Goal: Task Accomplishment & Management: Use online tool/utility

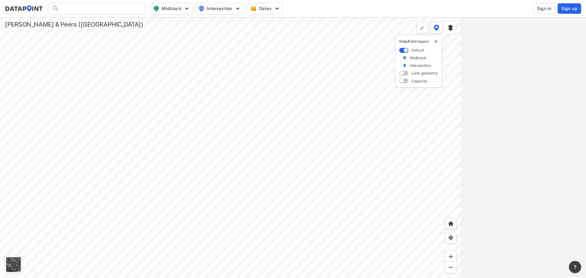
click at [550, 11] on span "Sign in" at bounding box center [543, 8] width 14 height 6
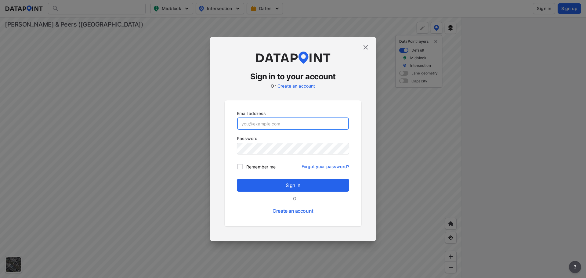
click at [272, 129] on input "email" at bounding box center [293, 123] width 112 height 12
click at [307, 127] on input "ad" at bounding box center [293, 123] width 112 height 12
paste input "[EMAIL_ADDRESS][DOMAIN_NAME]"
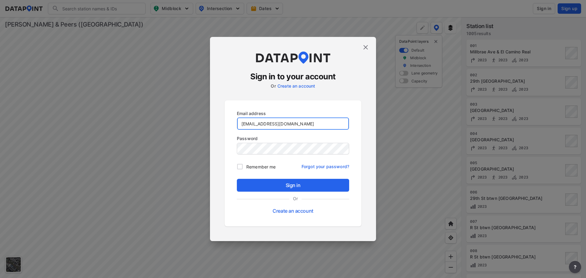
type input "[EMAIL_ADDRESS][DOMAIN_NAME]"
click at [224, 174] on div "Sign in to your account Or Create an account Email address [EMAIL_ADDRESS][DOMA…" at bounding box center [293, 139] width 166 height 204
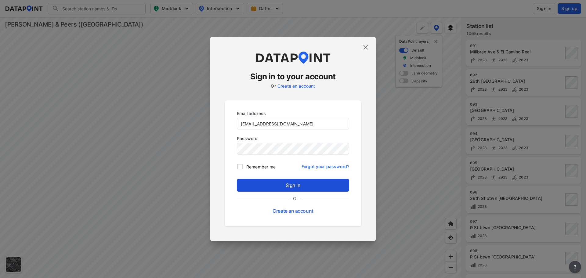
click at [255, 180] on button "Sign in" at bounding box center [293, 185] width 112 height 13
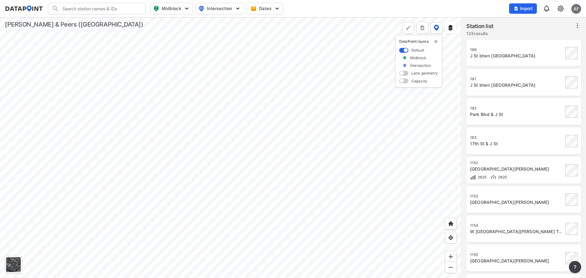
click at [296, 228] on div at bounding box center [230, 147] width 461 height 261
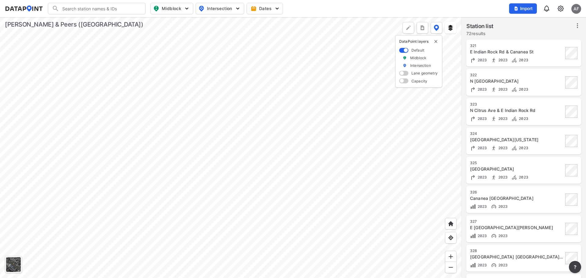
click at [278, 93] on div at bounding box center [230, 147] width 461 height 261
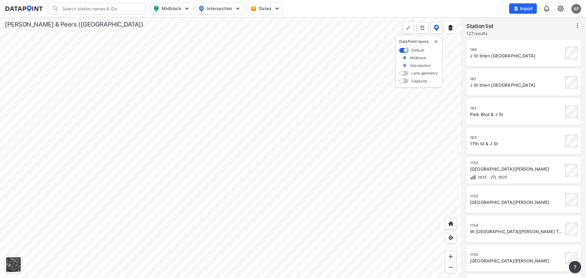
click at [269, 198] on div at bounding box center [230, 147] width 461 height 261
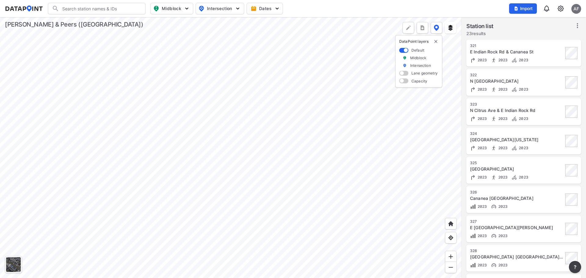
click at [228, 85] on div at bounding box center [230, 147] width 461 height 261
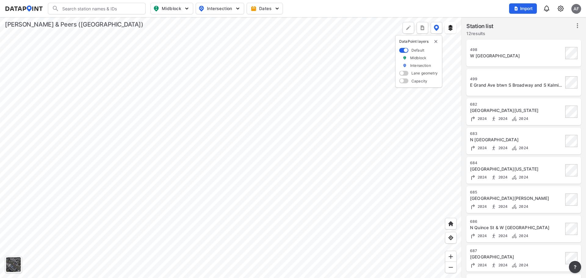
click at [204, 172] on div at bounding box center [230, 147] width 461 height 261
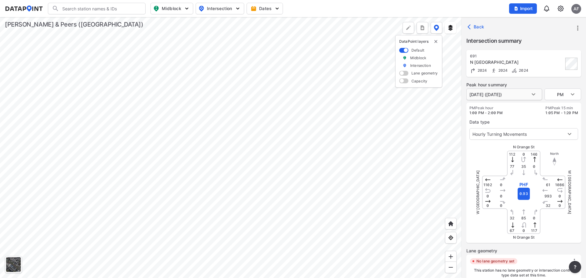
click at [523, 95] on body "Search Please enter a search term. Midblock Intersection Dates Import AF Import…" at bounding box center [293, 139] width 586 height 278
click at [528, 94] on div at bounding box center [293, 139] width 586 height 278
click at [515, 135] on body "Search Please enter a search term. Midblock Intersection Dates Import AF Import…" at bounding box center [293, 139] width 586 height 278
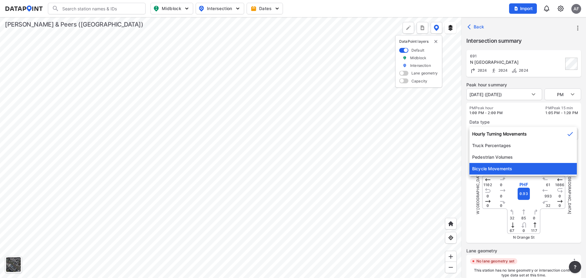
click at [506, 170] on li "Bicycle Movements" at bounding box center [522, 169] width 107 height 12
type input "3"
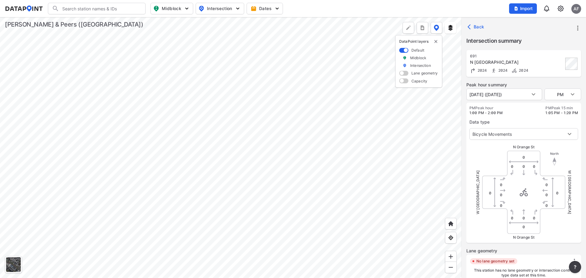
click at [288, 178] on div at bounding box center [230, 147] width 461 height 261
